Goal: Information Seeking & Learning: Learn about a topic

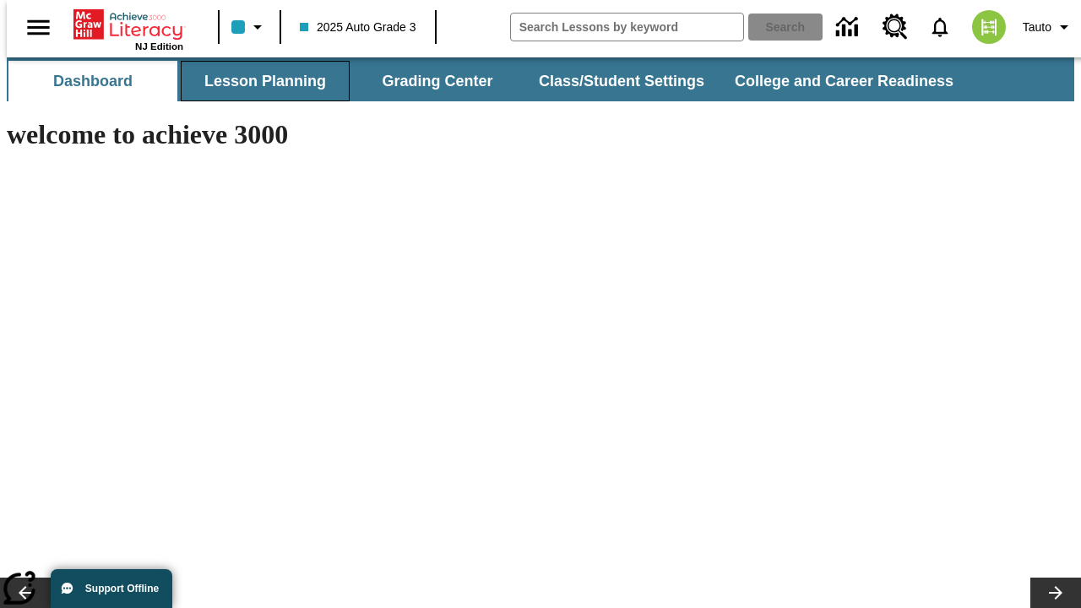
click at [258, 81] on button "Lesson Planning" at bounding box center [265, 81] width 169 height 41
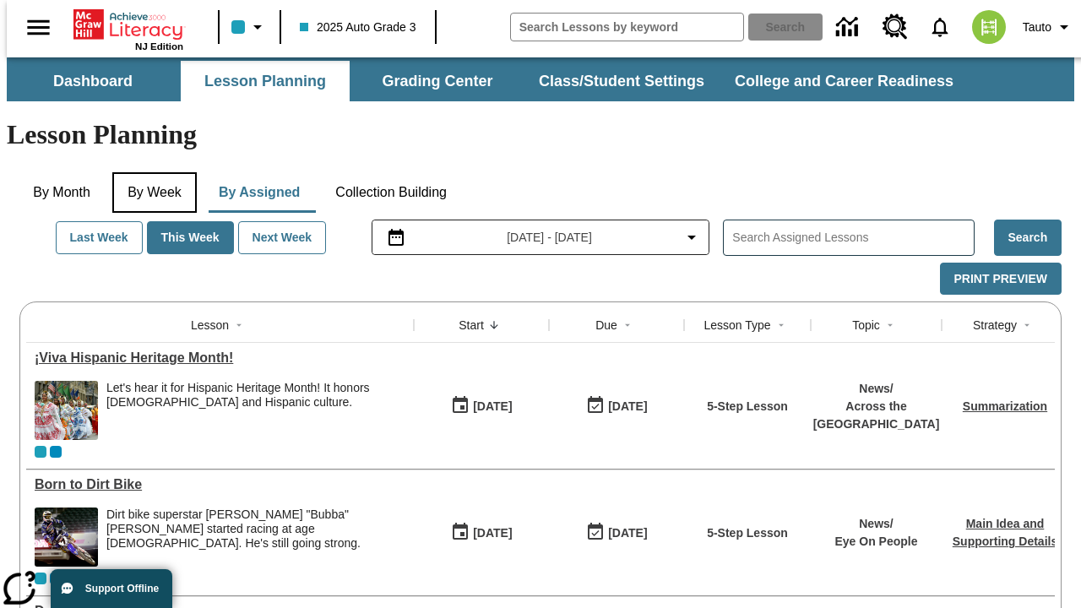
click at [151, 172] on button "By Week" at bounding box center [154, 192] width 84 height 41
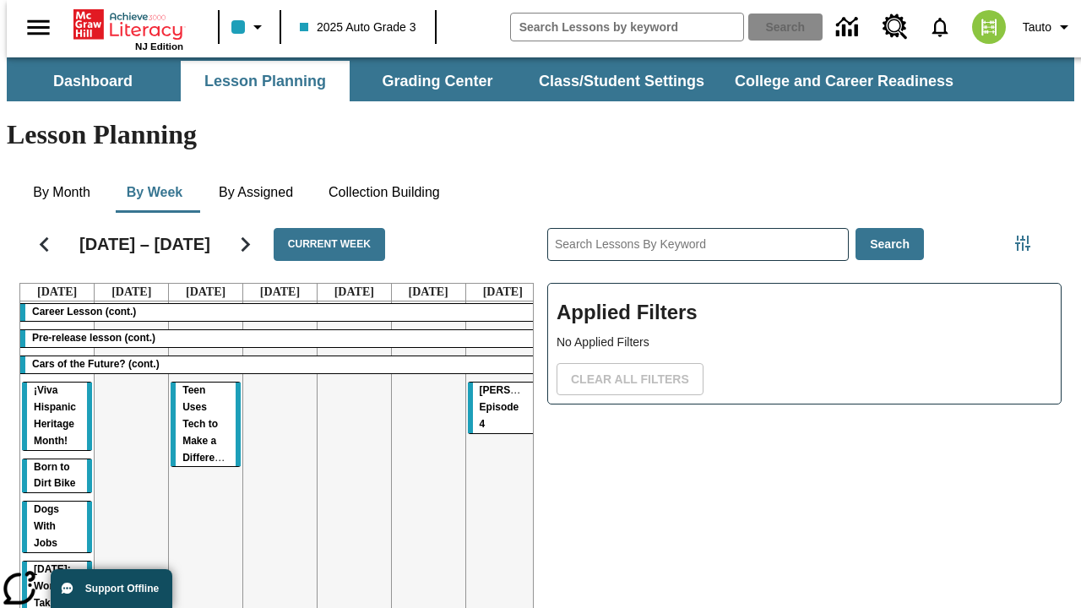
click at [496, 423] on tr "Career Lesson (cont.) Pre-release lesson (cont.) Cars of the Future? (cont.) ¡V…" at bounding box center [280, 554] width 520 height 505
